Goal: Find specific page/section: Find specific page/section

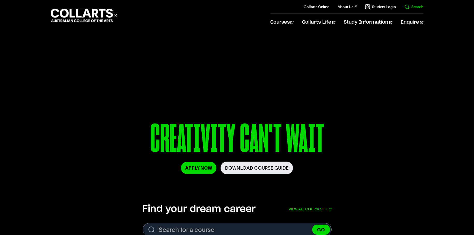
click at [419, 10] on il "Search" at bounding box center [409, 6] width 27 height 13
click at [419, 9] on link "Search" at bounding box center [413, 6] width 19 height 5
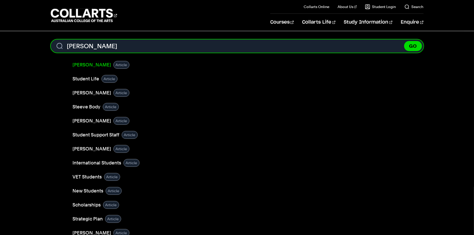
type input "george s"
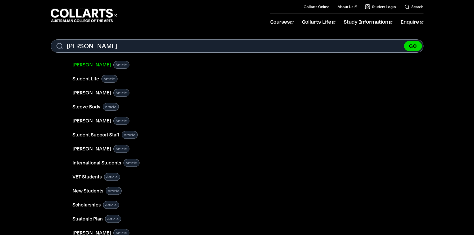
click at [84, 62] on link "[PERSON_NAME]" at bounding box center [92, 64] width 39 height 7
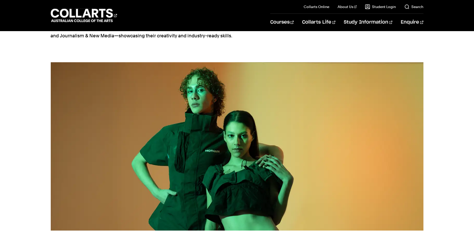
scroll to position [113, 0]
